Goal: Check status: Check status

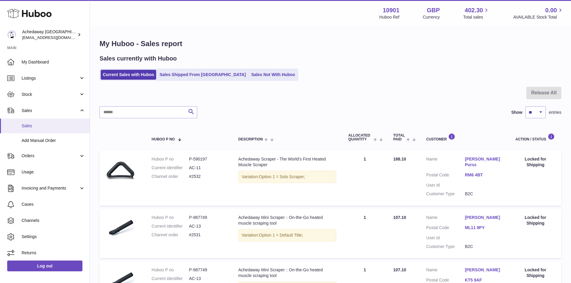
click at [50, 119] on link "Sales" at bounding box center [45, 126] width 90 height 15
click at [48, 92] on span "Stock" at bounding box center [50, 95] width 57 height 6
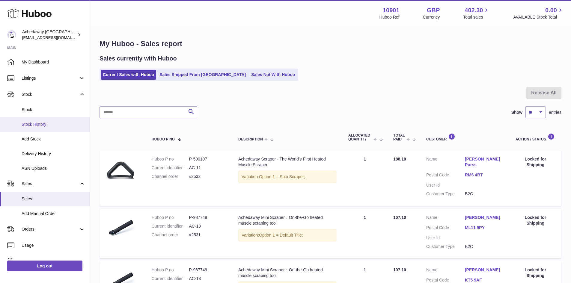
click at [55, 122] on span "Stock History" at bounding box center [54, 125] width 64 height 6
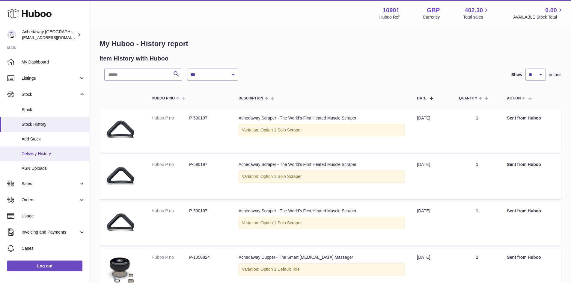
click at [49, 148] on link "Delivery History" at bounding box center [45, 154] width 90 height 15
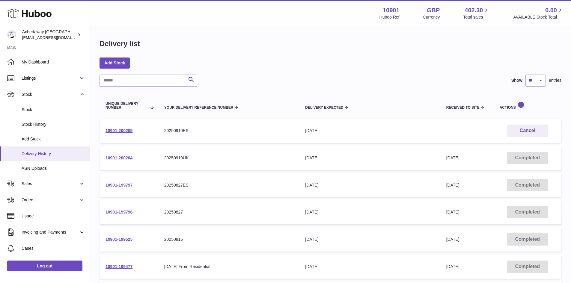
click at [68, 156] on span "Delivery History" at bounding box center [54, 154] width 64 height 6
click at [58, 149] on link "Delivery History" at bounding box center [45, 154] width 90 height 15
